Goal: Task Accomplishment & Management: Manage account settings

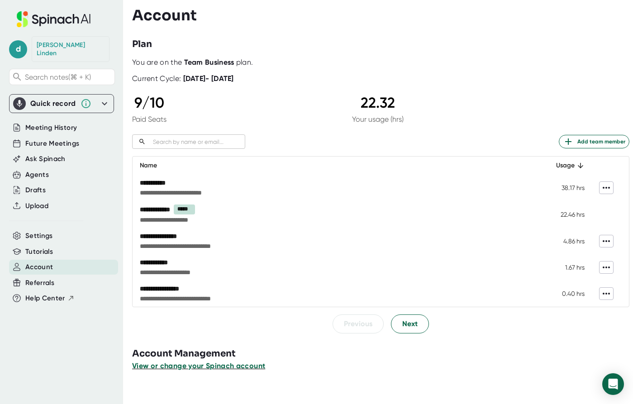
click at [231, 367] on span "View or change your Spinach account" at bounding box center [198, 366] width 133 height 9
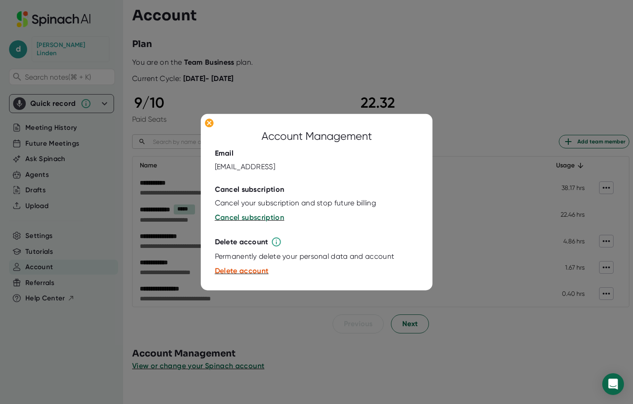
click at [333, 377] on div at bounding box center [316, 202] width 633 height 404
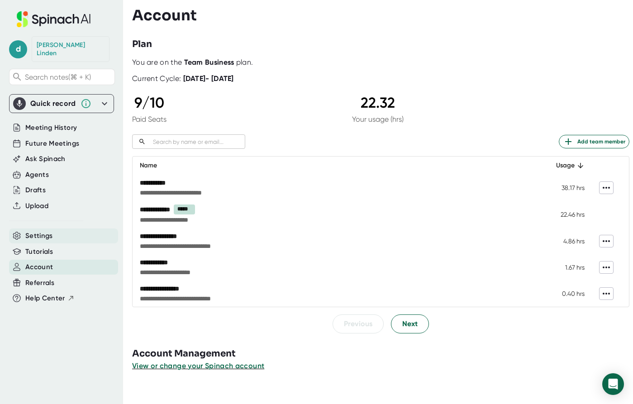
click at [58, 232] on div "Settings" at bounding box center [63, 236] width 109 height 15
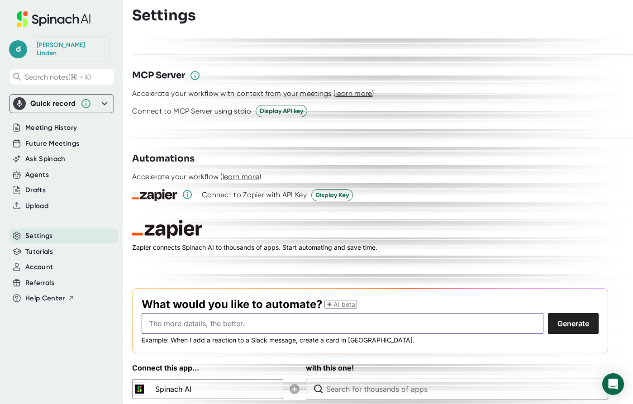
scroll to position [1107, 0]
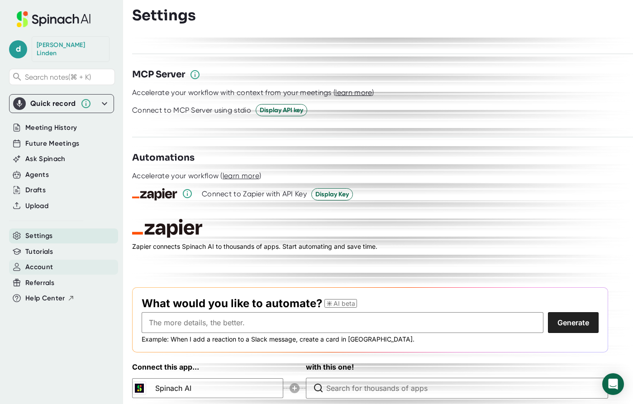
click at [45, 262] on span "Account" at bounding box center [39, 267] width 28 height 10
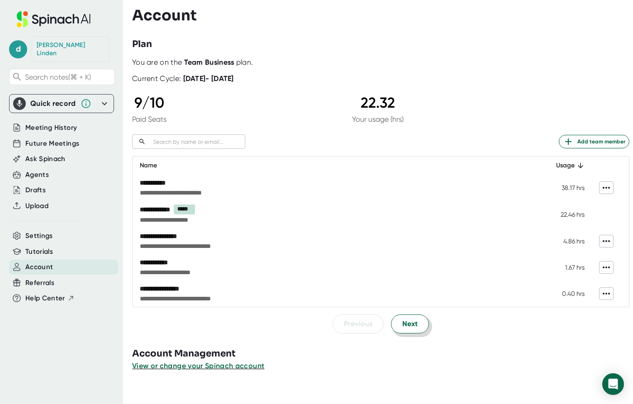
click at [412, 328] on span "Next" at bounding box center [409, 324] width 15 height 11
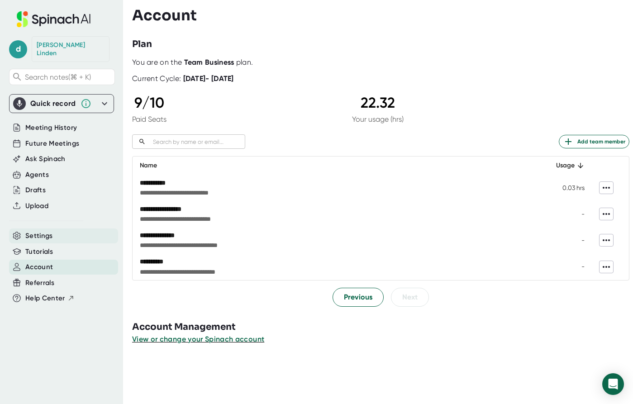
click at [32, 231] on span "Settings" at bounding box center [39, 236] width 28 height 10
